Goal: Entertainment & Leisure: Consume media (video, audio)

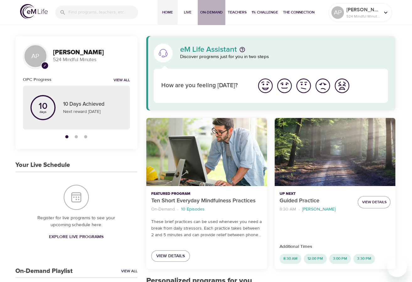
click at [210, 14] on span "On-Demand" at bounding box center [211, 12] width 23 height 7
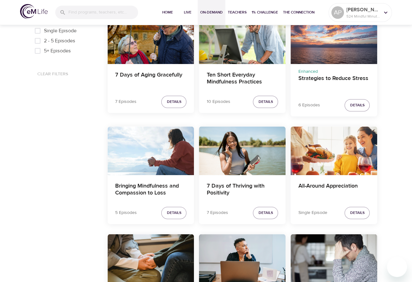
scroll to position [471, 0]
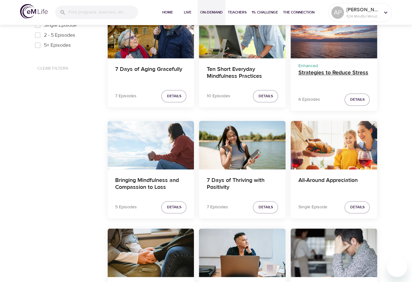
click at [330, 74] on h4 "Strategies to Reduce Stress" at bounding box center [334, 76] width 72 height 15
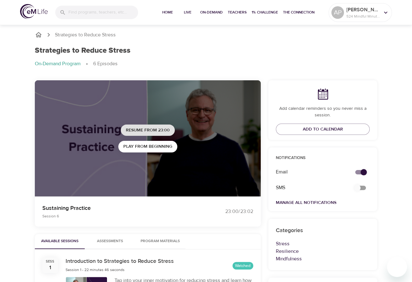
click at [160, 131] on span "Resume from 23:00" at bounding box center [148, 131] width 44 height 8
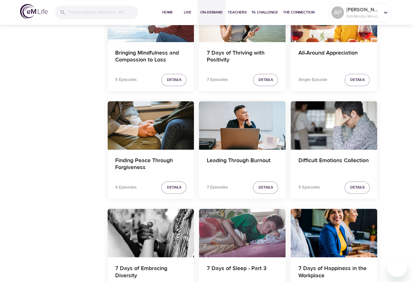
scroll to position [613, 0]
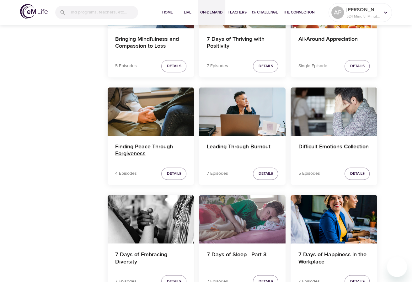
click at [155, 148] on h4 "Finding Peace Through Forgiveness" at bounding box center [151, 151] width 72 height 15
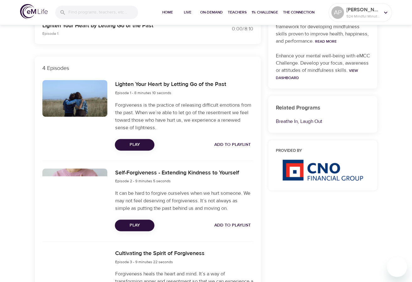
scroll to position [166, 0]
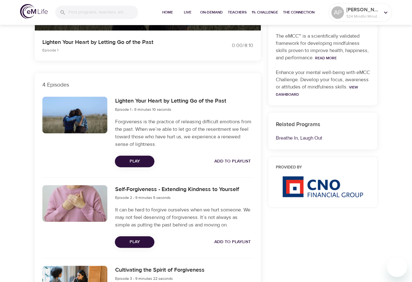
click at [135, 162] on span "Play" at bounding box center [135, 162] width 30 height 8
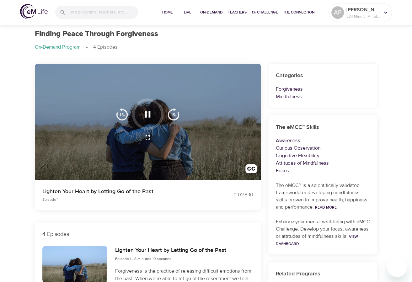
scroll to position [0, 0]
